Goal: Use online tool/utility: Use online tool/utility

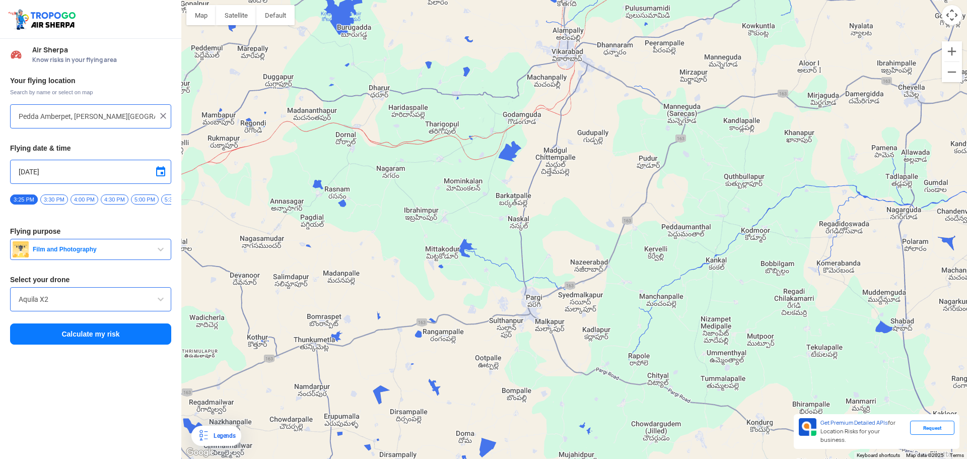
click at [158, 235] on h3 "Flying purpose" at bounding box center [90, 231] width 161 height 7
click at [155, 246] on button "Film and Photography" at bounding box center [90, 249] width 161 height 21
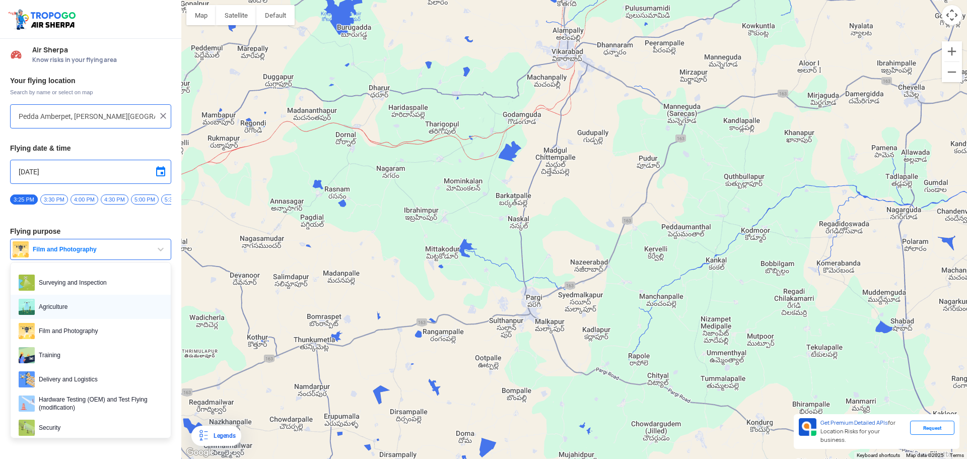
click at [129, 315] on span "Agriculture" at bounding box center [99, 307] width 128 height 16
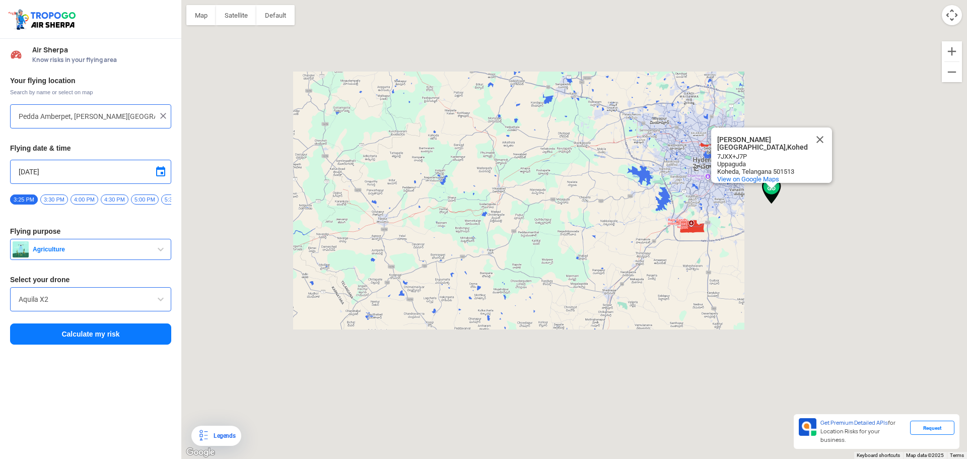
click at [72, 302] on input "Aquila X2" at bounding box center [91, 299] width 144 height 12
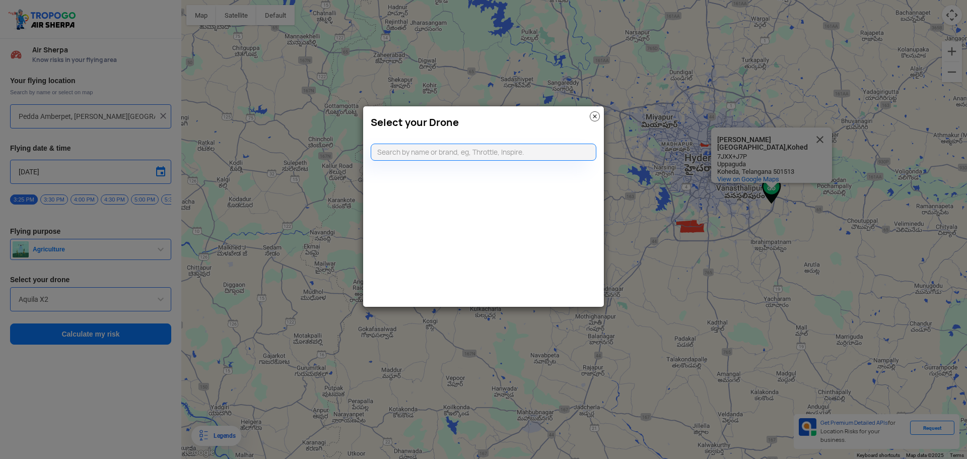
click at [586, 116] on h3 "Select your Drone" at bounding box center [484, 122] width 226 height 12
click at [593, 115] on img at bounding box center [595, 116] width 10 height 10
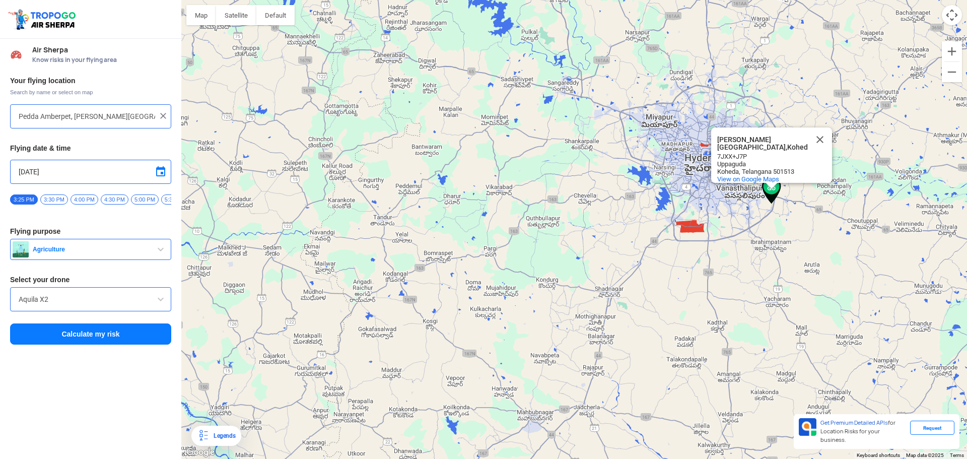
click at [69, 246] on button "Agriculture" at bounding box center [90, 249] width 161 height 21
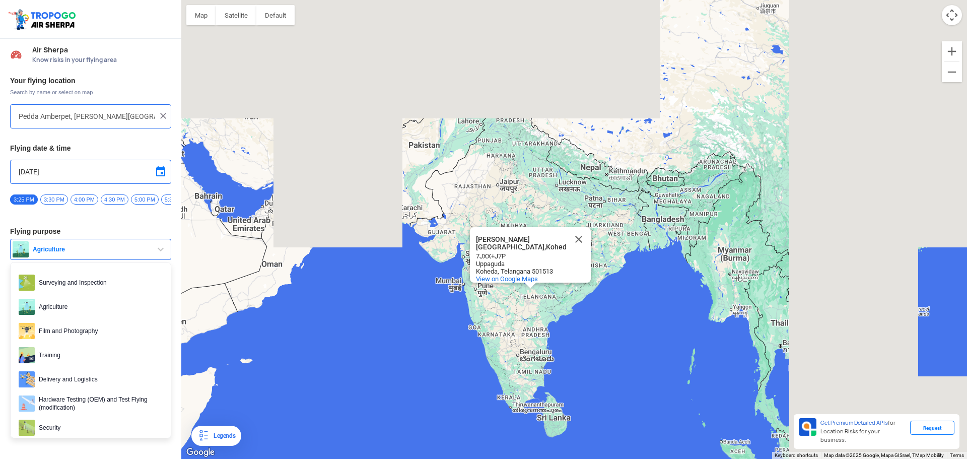
type input "[STREET_ADDRESS]"
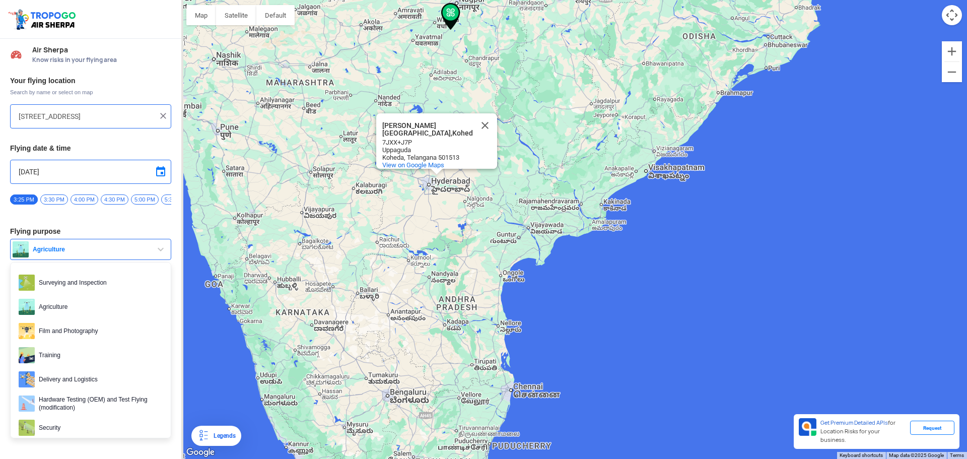
drag, startPoint x: 541, startPoint y: 303, endPoint x: 607, endPoint y: 268, distance: 75.0
click at [607, 268] on div "[PERSON_NAME][GEOGRAPHIC_DATA],[PERSON_NAME][GEOGRAPHIC_DATA],Koheda 7JXX+J7P U…" at bounding box center [574, 229] width 786 height 459
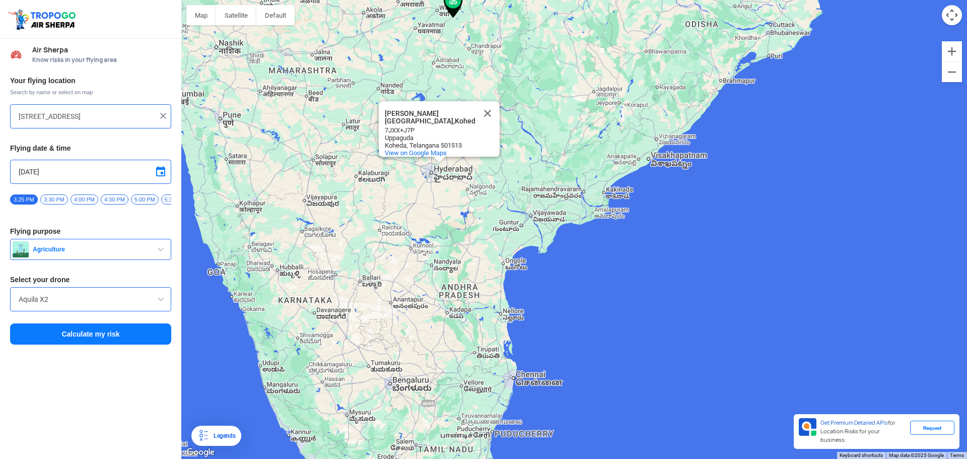
click at [78, 260] on button "Agriculture" at bounding box center [90, 249] width 161 height 21
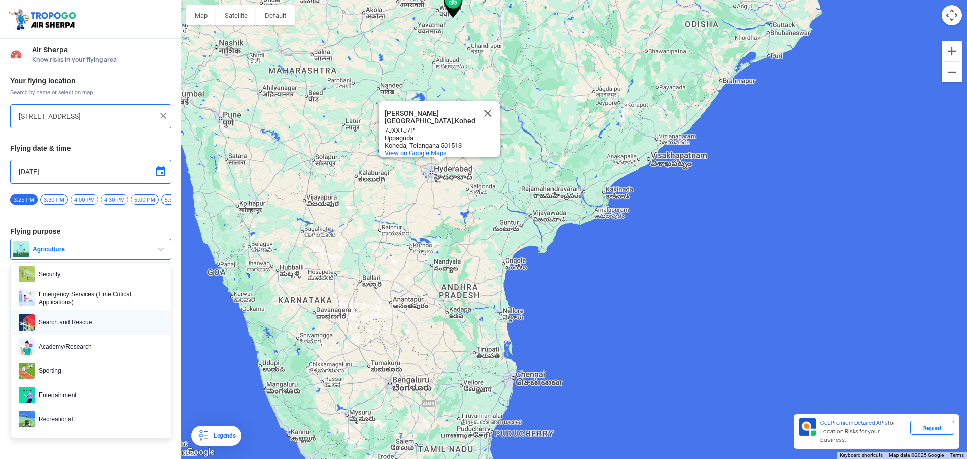
scroll to position [155, 0]
click at [86, 393] on span "Entertainment" at bounding box center [99, 393] width 128 height 16
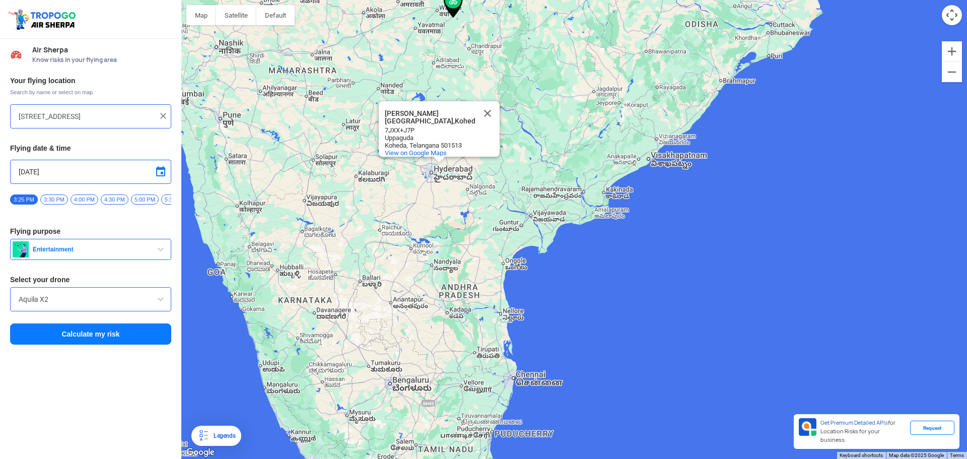
click at [95, 305] on input "Aquila X2" at bounding box center [91, 299] width 144 height 12
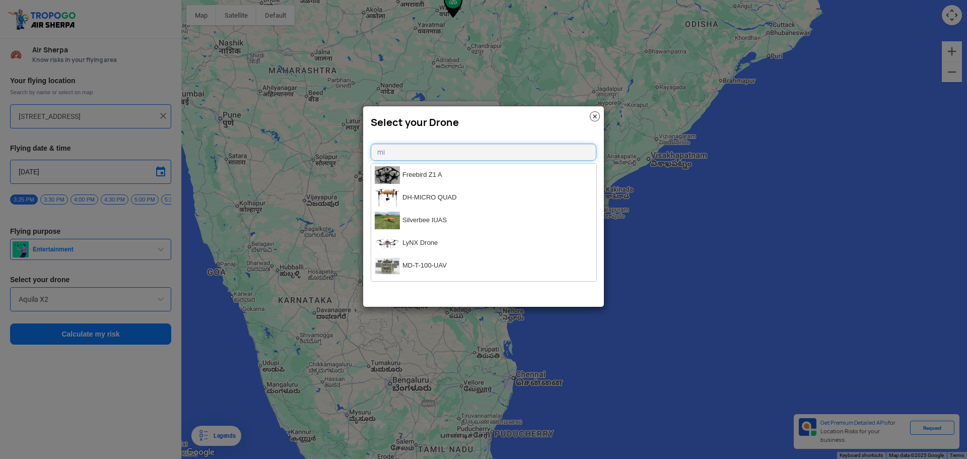
type input "m"
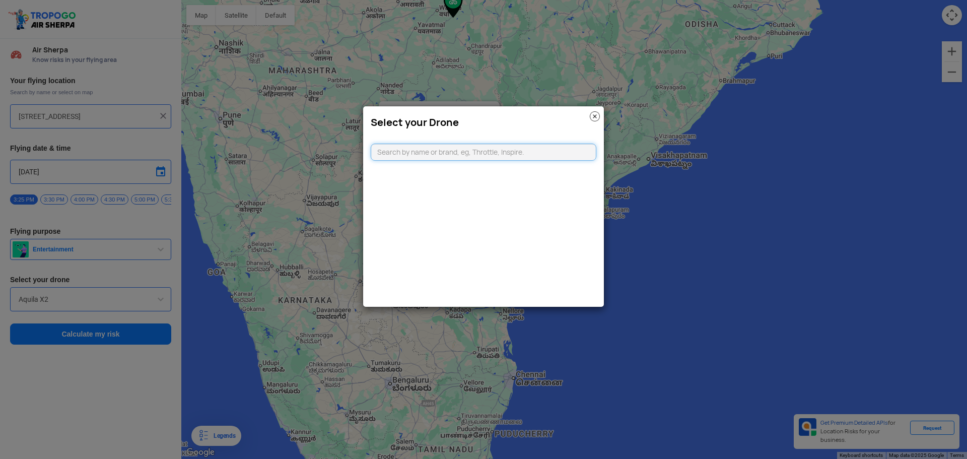
click at [501, 157] on input "text" at bounding box center [484, 152] width 226 height 17
type input "mini"
click at [89, 232] on modal-container "Select your Drone mini DJI Mavic Mini DJI Mavic Mini Fly More Combo ImmersionRC…" at bounding box center [483, 229] width 967 height 459
click at [81, 247] on modal-container "Select your Drone mini DJI Mavic Mini DJI Mavic Mini Fly More Combo ImmersionRC…" at bounding box center [483, 229] width 967 height 459
click at [594, 115] on img at bounding box center [595, 116] width 10 height 10
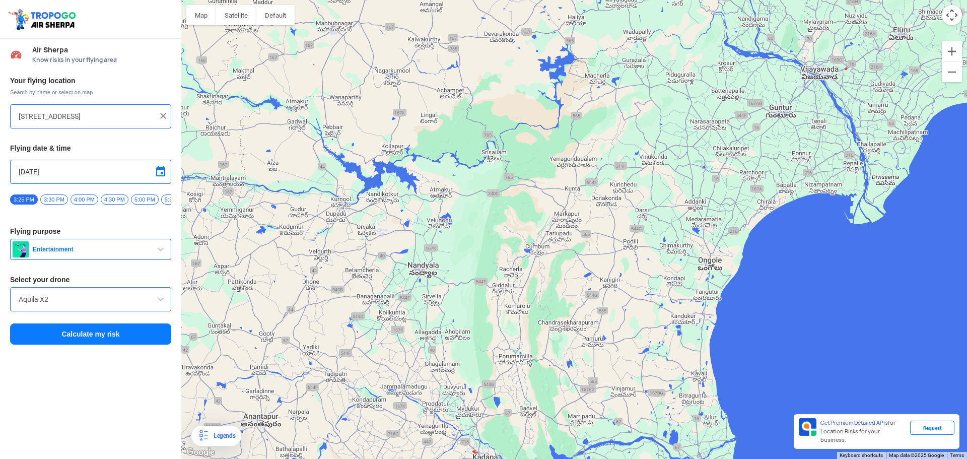
drag, startPoint x: 471, startPoint y: 232, endPoint x: 527, endPoint y: 256, distance: 61.1
click at [527, 256] on div "[PERSON_NAME][GEOGRAPHIC_DATA],[PERSON_NAME][GEOGRAPHIC_DATA],Koheda 7JXX+J7P U…" at bounding box center [574, 229] width 786 height 459
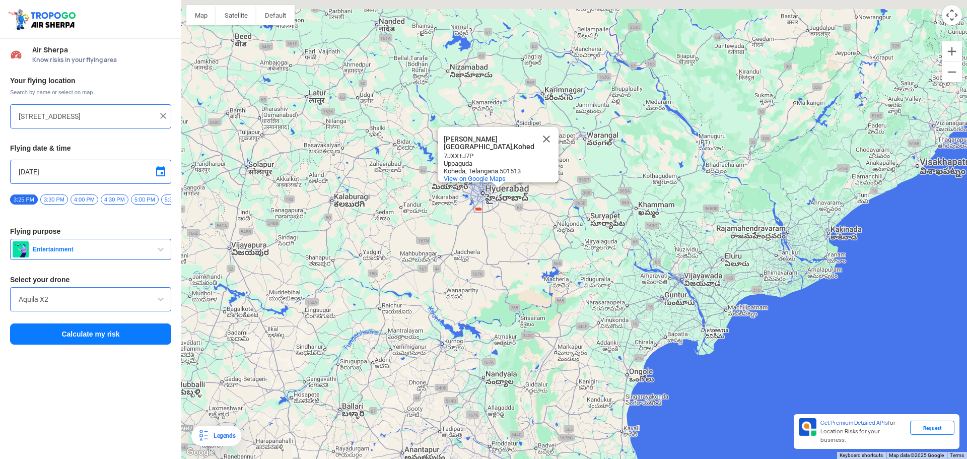
drag, startPoint x: 457, startPoint y: 224, endPoint x: 472, endPoint y: 301, distance: 78.5
click at [475, 344] on div "[PERSON_NAME][GEOGRAPHIC_DATA],[PERSON_NAME][GEOGRAPHIC_DATA],Koheda 7JXX+J7P U…" at bounding box center [574, 229] width 786 height 459
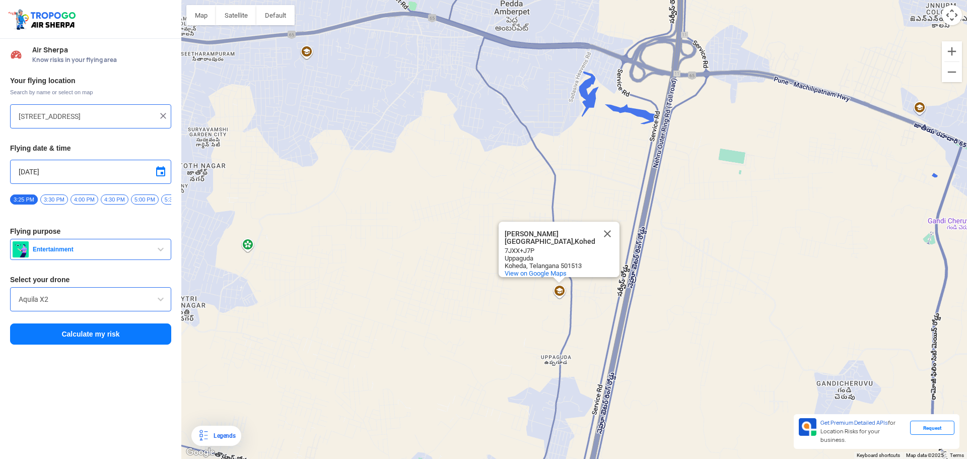
drag, startPoint x: 500, startPoint y: 251, endPoint x: 624, endPoint y: 307, distance: 135.9
click at [624, 307] on div "[PERSON_NAME][GEOGRAPHIC_DATA],[PERSON_NAME][GEOGRAPHIC_DATA],Koheda 7JXX+J7P U…" at bounding box center [574, 229] width 786 height 459
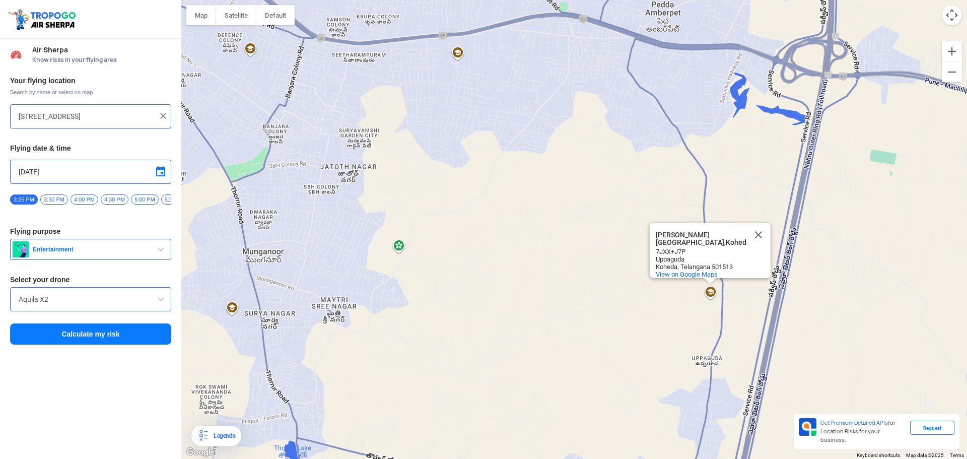
drag, startPoint x: 441, startPoint y: 255, endPoint x: 601, endPoint y: 256, distance: 160.6
click at [601, 256] on div "[PERSON_NAME][GEOGRAPHIC_DATA],[PERSON_NAME][GEOGRAPHIC_DATA],Koheda 7JXX+J7P U…" at bounding box center [574, 229] width 786 height 459
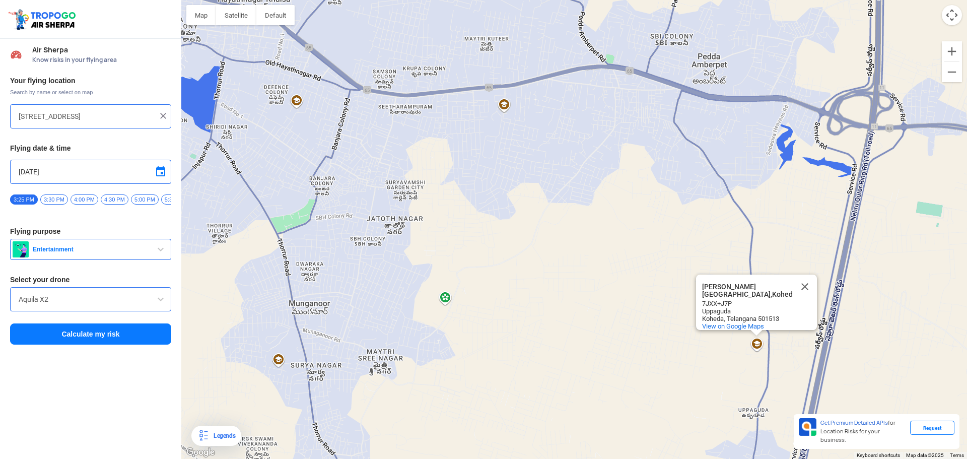
drag, startPoint x: 494, startPoint y: 174, endPoint x: 536, endPoint y: 221, distance: 63.1
click at [536, 221] on div "[PERSON_NAME][GEOGRAPHIC_DATA],[PERSON_NAME][GEOGRAPHIC_DATA],Koheda 7JXX+J7P U…" at bounding box center [574, 229] width 786 height 459
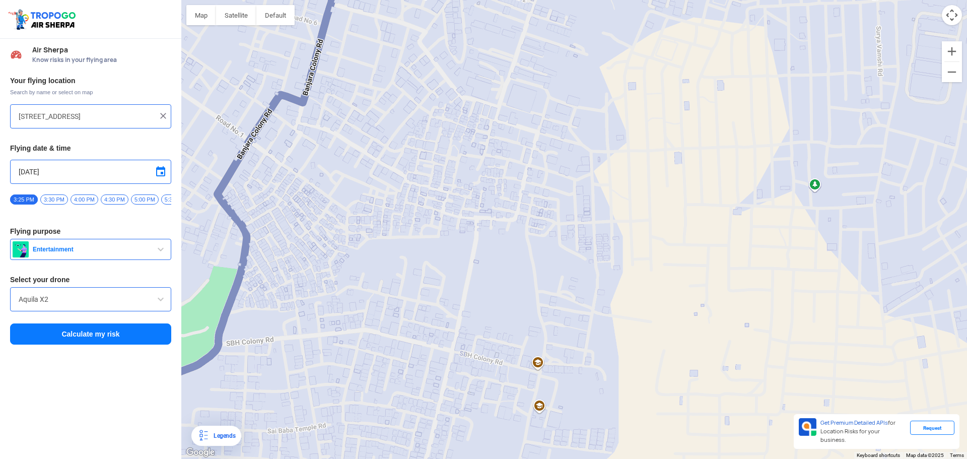
drag, startPoint x: 357, startPoint y: 173, endPoint x: 345, endPoint y: 162, distance: 16.0
click at [345, 162] on div "[PERSON_NAME][GEOGRAPHIC_DATA],[PERSON_NAME][GEOGRAPHIC_DATA],Koheda 7JXX+J7P U…" at bounding box center [574, 229] width 786 height 459
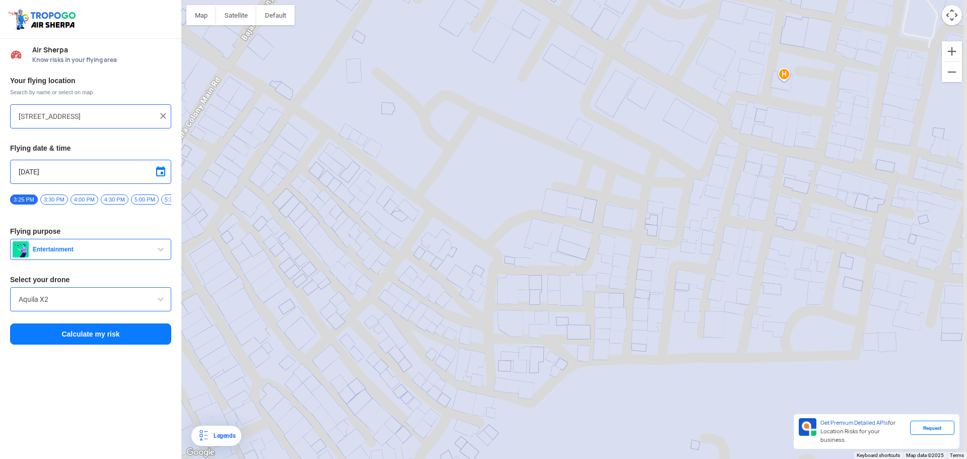
drag, startPoint x: 364, startPoint y: 158, endPoint x: 263, endPoint y: 173, distance: 102.4
click at [260, 177] on div "[PERSON_NAME][GEOGRAPHIC_DATA],[PERSON_NAME][GEOGRAPHIC_DATA],Koheda 7JXX+J7P U…" at bounding box center [574, 229] width 786 height 459
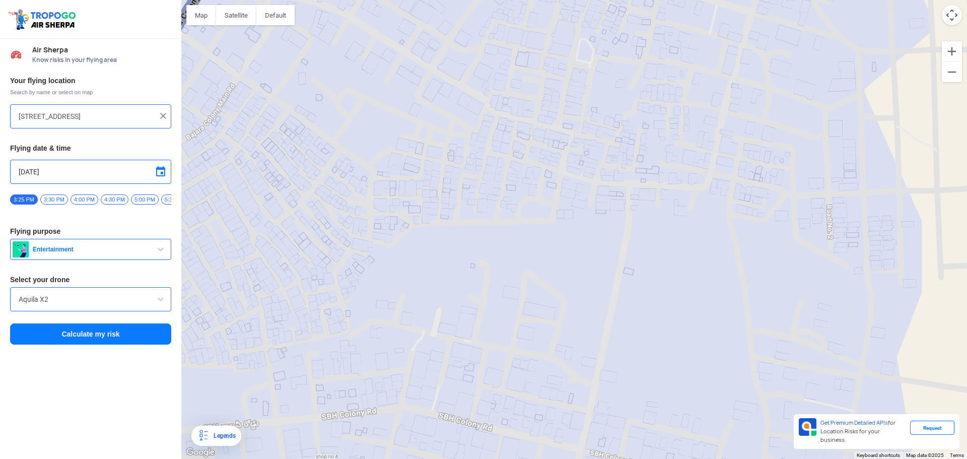
drag, startPoint x: 420, startPoint y: 158, endPoint x: 407, endPoint y: 177, distance: 23.2
click at [407, 177] on div "[PERSON_NAME][GEOGRAPHIC_DATA],[PERSON_NAME][GEOGRAPHIC_DATA],Koheda 7JXX+J7P U…" at bounding box center [574, 229] width 786 height 459
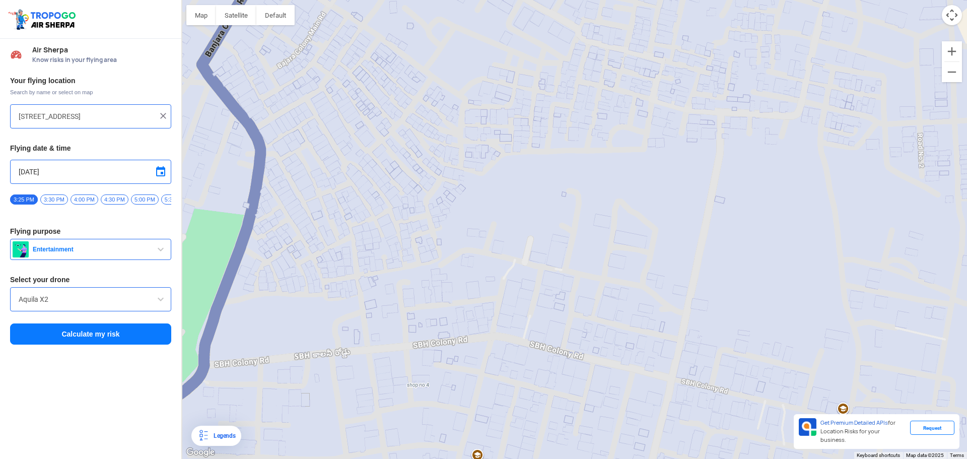
drag, startPoint x: 408, startPoint y: 187, endPoint x: 503, endPoint y: 109, distance: 122.7
click at [503, 109] on div "[PERSON_NAME][GEOGRAPHIC_DATA],[PERSON_NAME][GEOGRAPHIC_DATA],Koheda 7JXX+J7P U…" at bounding box center [574, 229] width 786 height 459
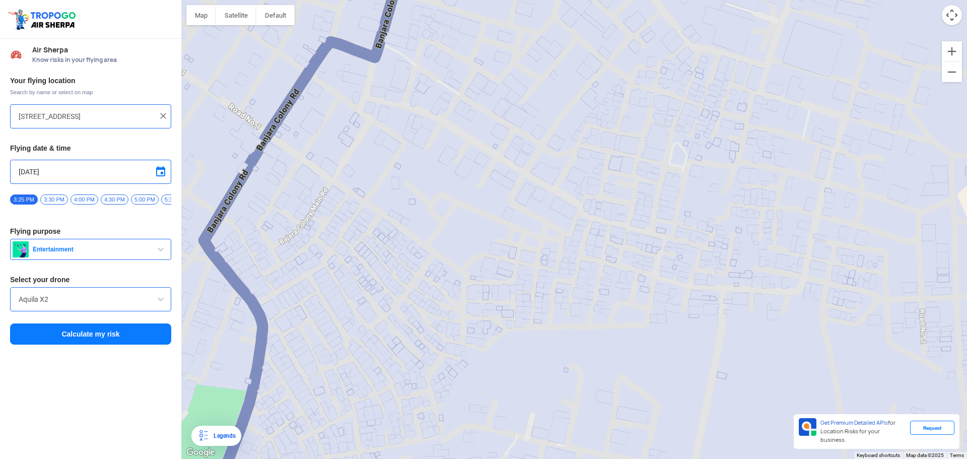
drag, startPoint x: 476, startPoint y: 124, endPoint x: 476, endPoint y: 308, distance: 183.8
click at [476, 308] on div "[PERSON_NAME][GEOGRAPHIC_DATA],[PERSON_NAME][GEOGRAPHIC_DATA],Koheda 7JXX+J7P U…" at bounding box center [574, 229] width 786 height 459
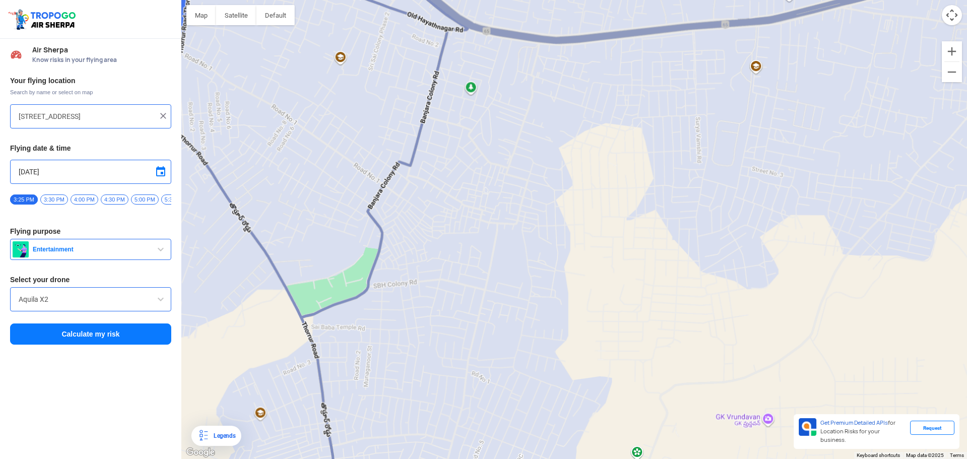
drag, startPoint x: 369, startPoint y: 233, endPoint x: 433, endPoint y: 200, distance: 71.6
click at [433, 200] on div "[PERSON_NAME][GEOGRAPHIC_DATA],[PERSON_NAME][GEOGRAPHIC_DATA],Koheda 7JXX+J7P U…" at bounding box center [574, 229] width 786 height 459
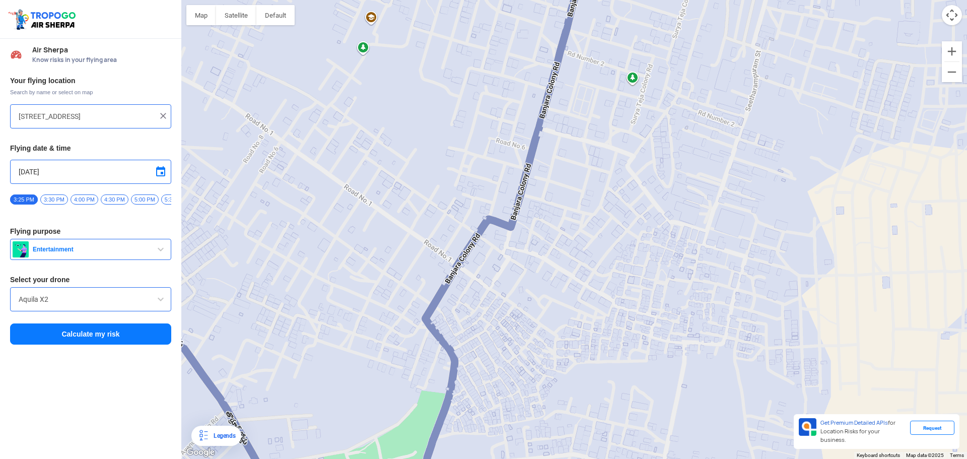
drag, startPoint x: 339, startPoint y: 188, endPoint x: 384, endPoint y: 332, distance: 150.7
click at [384, 332] on div "[PERSON_NAME][GEOGRAPHIC_DATA],[PERSON_NAME][GEOGRAPHIC_DATA],Koheda 7JXX+J7P U…" at bounding box center [574, 229] width 786 height 459
